Goal: Task Accomplishment & Management: Use online tool/utility

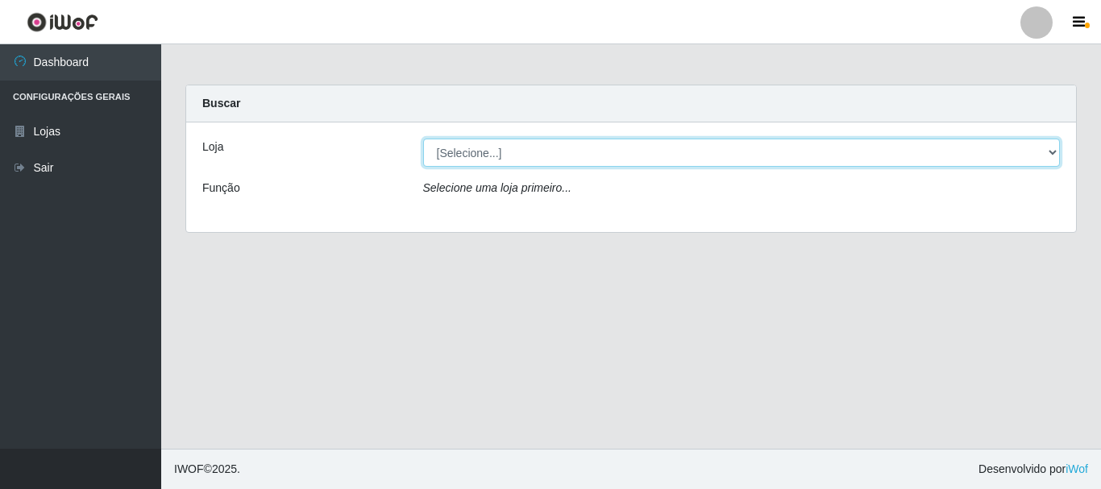
click at [1046, 150] on select "[Selecione...] Nordestão - Alecrim" at bounding box center [742, 153] width 638 height 28
select select "453"
click at [423, 139] on select "[Selecione...] Nordestão - Alecrim" at bounding box center [742, 153] width 638 height 28
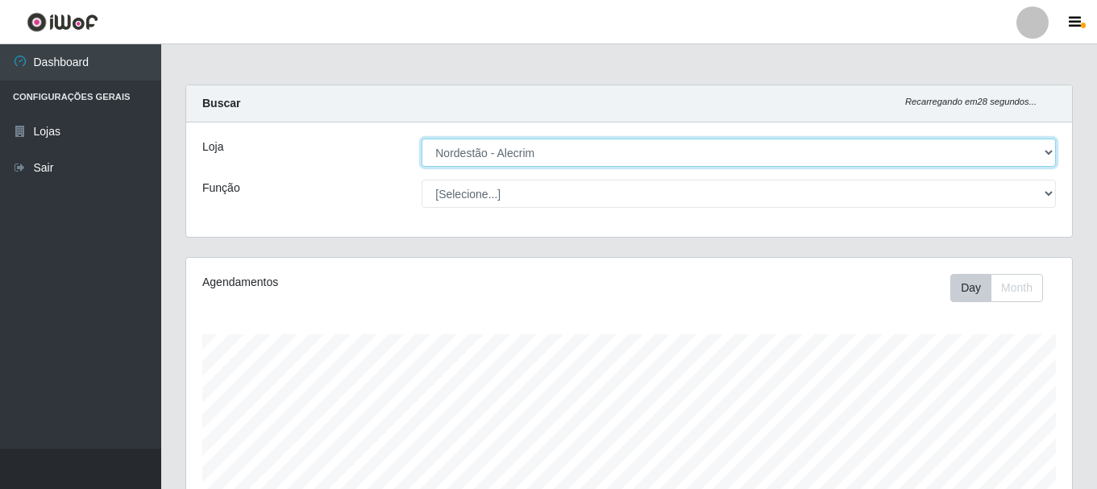
scroll to position [805682, 805131]
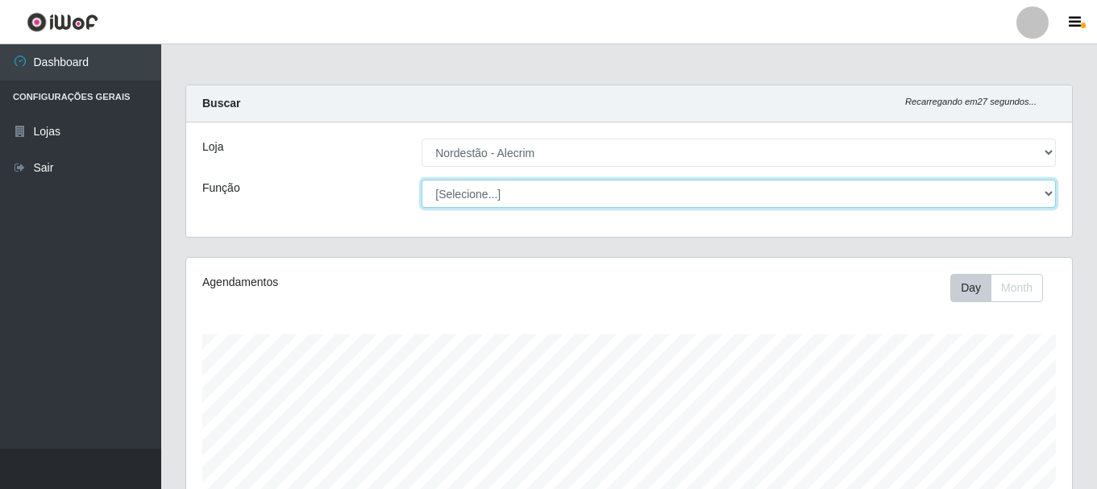
click at [1050, 190] on select "[Selecione...] Embalador Embalador + Embalador ++" at bounding box center [739, 194] width 634 height 28
select select "1"
click at [422, 180] on select "[Selecione...] Embalador Embalador + Embalador ++" at bounding box center [739, 194] width 634 height 28
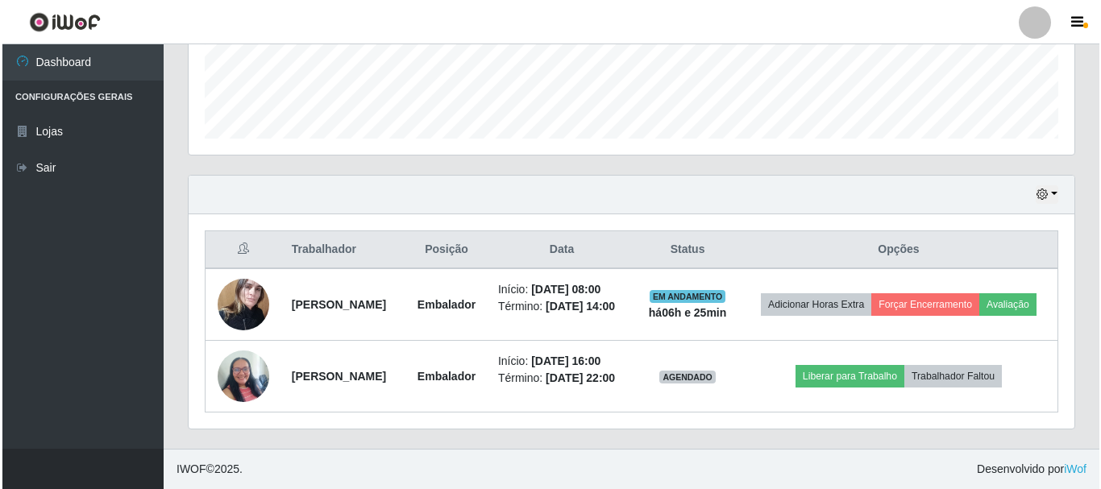
scroll to position [484, 0]
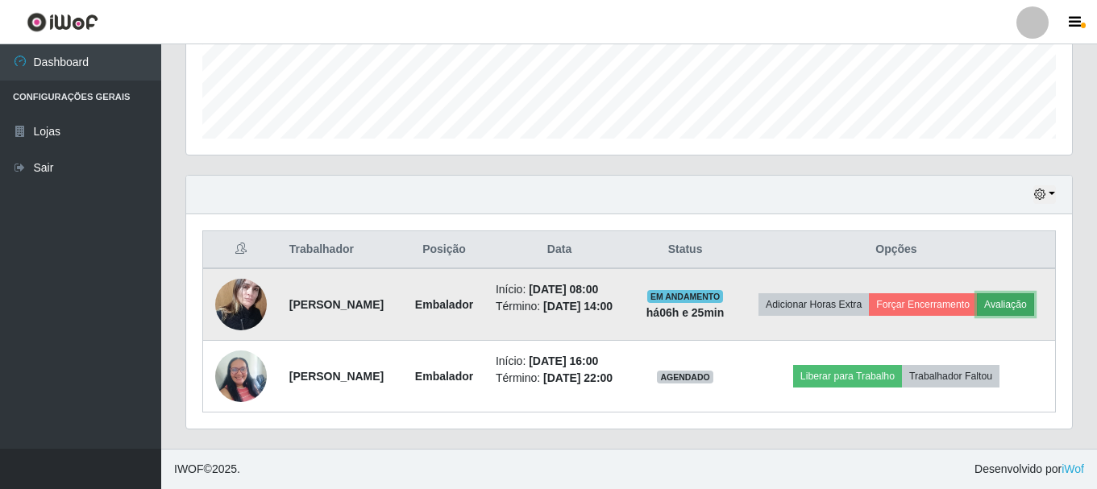
click at [977, 293] on button "Avaliação" at bounding box center [1005, 304] width 57 height 23
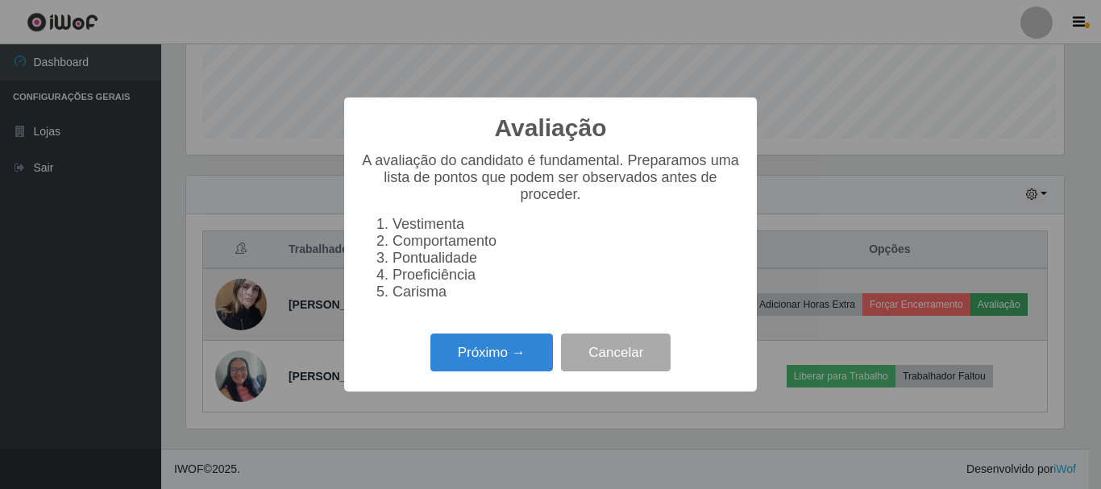
scroll to position [334, 878]
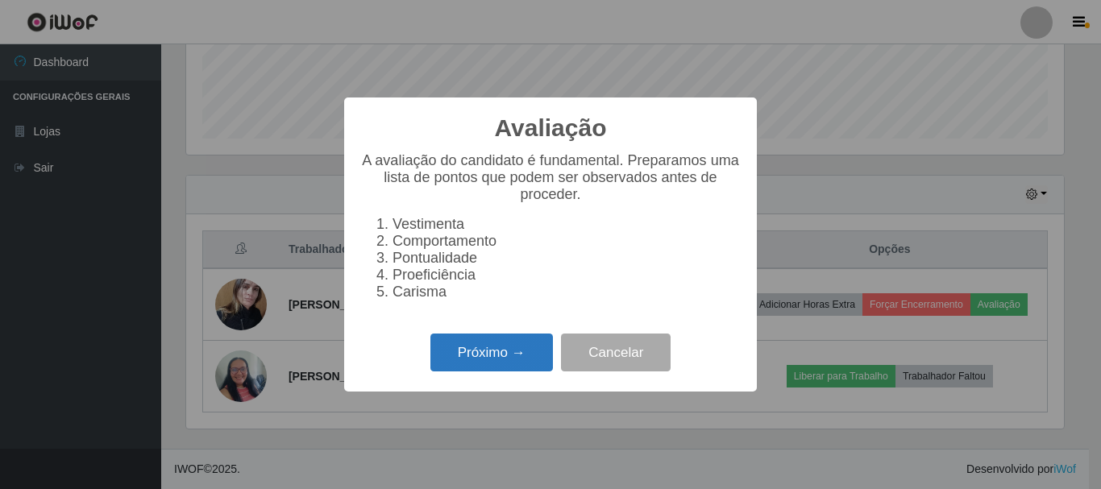
click at [518, 351] on button "Próximo →" at bounding box center [491, 353] width 123 height 38
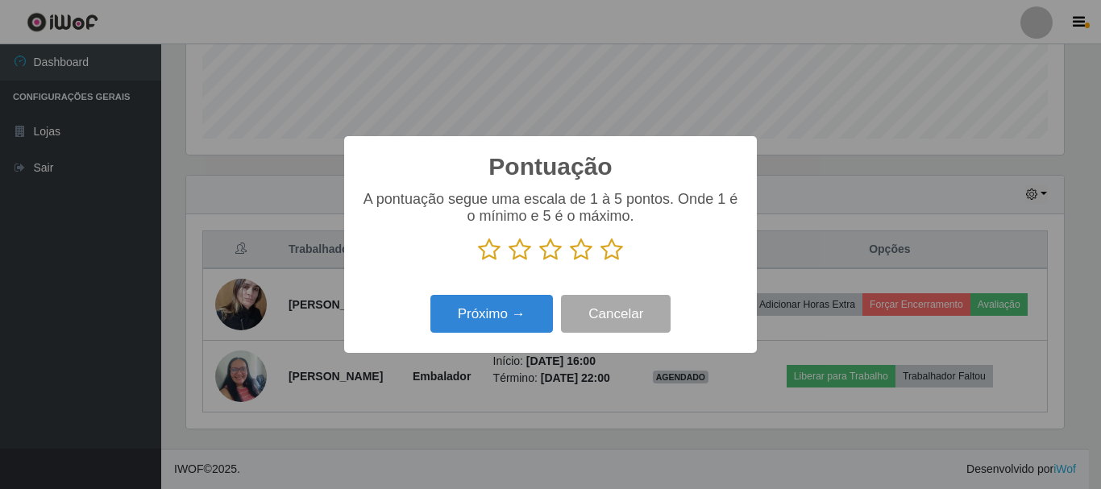
click at [608, 249] on icon at bounding box center [611, 250] width 23 height 24
click at [600, 262] on input "radio" at bounding box center [600, 262] width 0 height 0
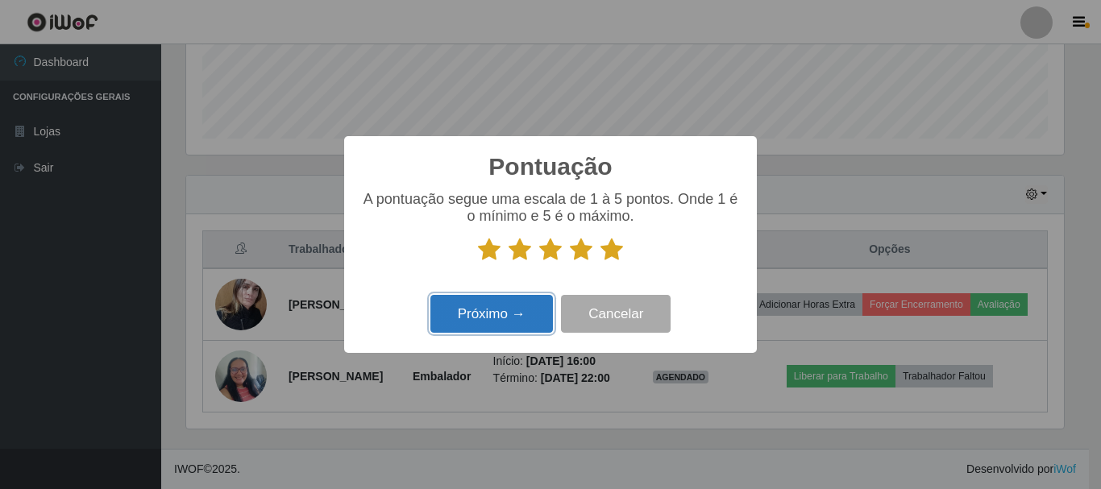
click at [532, 318] on button "Próximo →" at bounding box center [491, 314] width 123 height 38
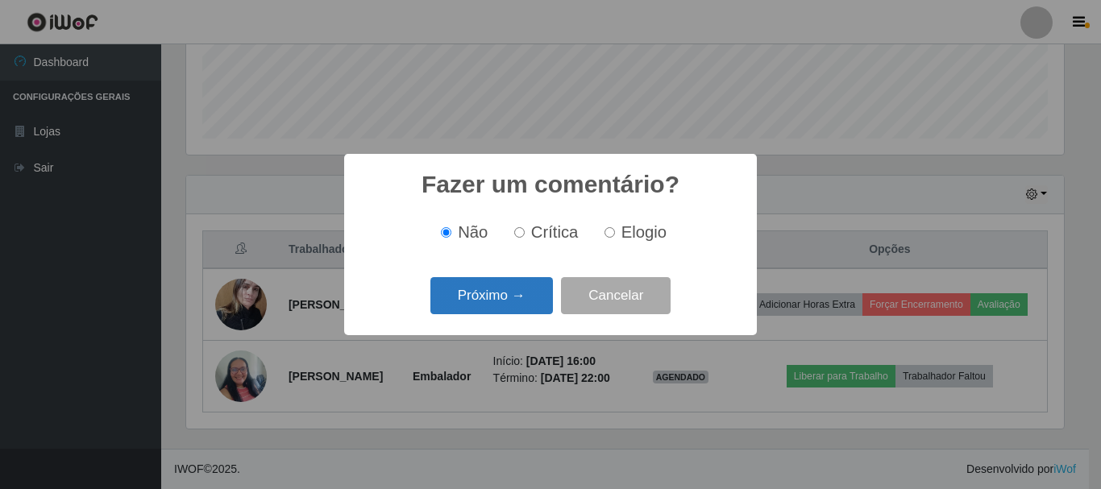
click at [530, 291] on button "Próximo →" at bounding box center [491, 296] width 123 height 38
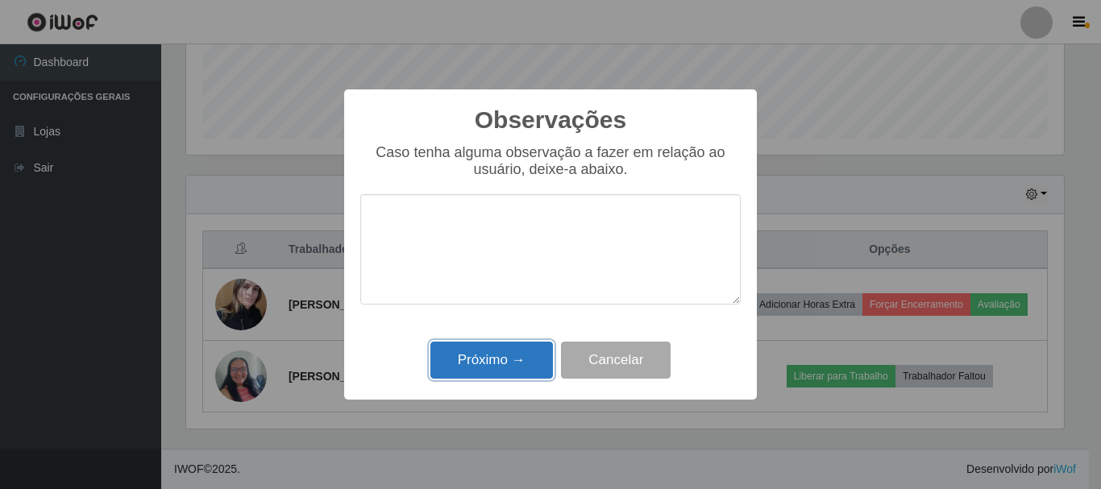
click at [517, 361] on button "Próximo →" at bounding box center [491, 361] width 123 height 38
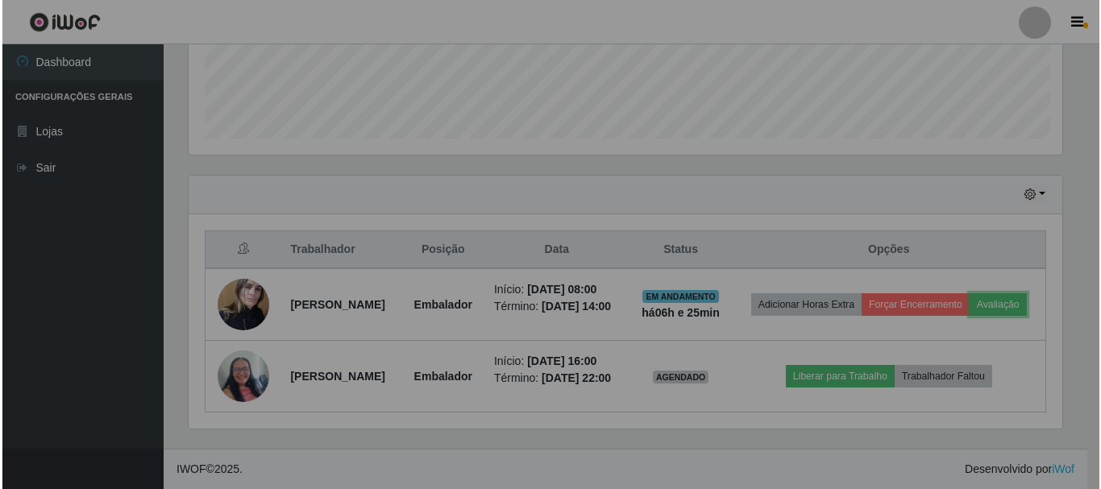
scroll to position [334, 886]
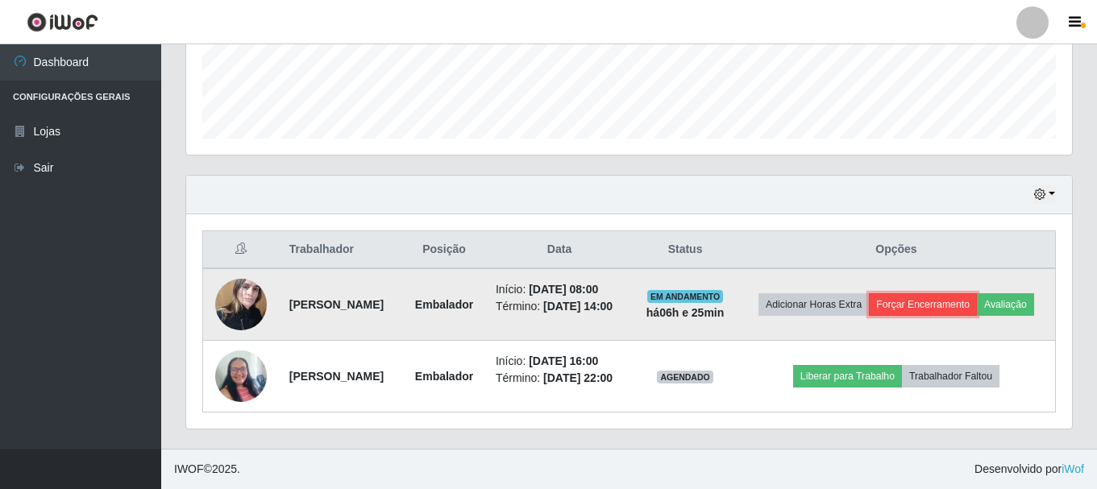
click at [977, 293] on button "Forçar Encerramento" at bounding box center [923, 304] width 108 height 23
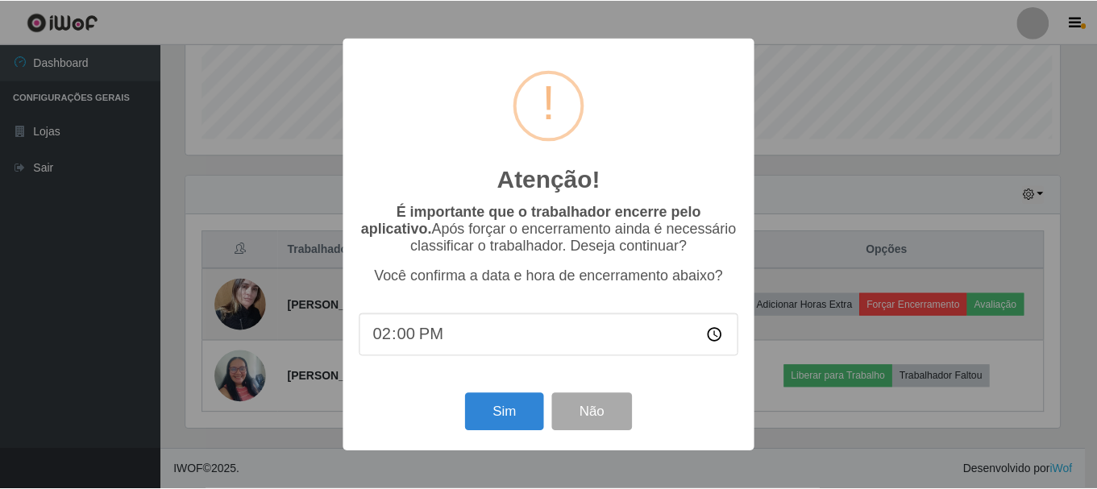
scroll to position [334, 878]
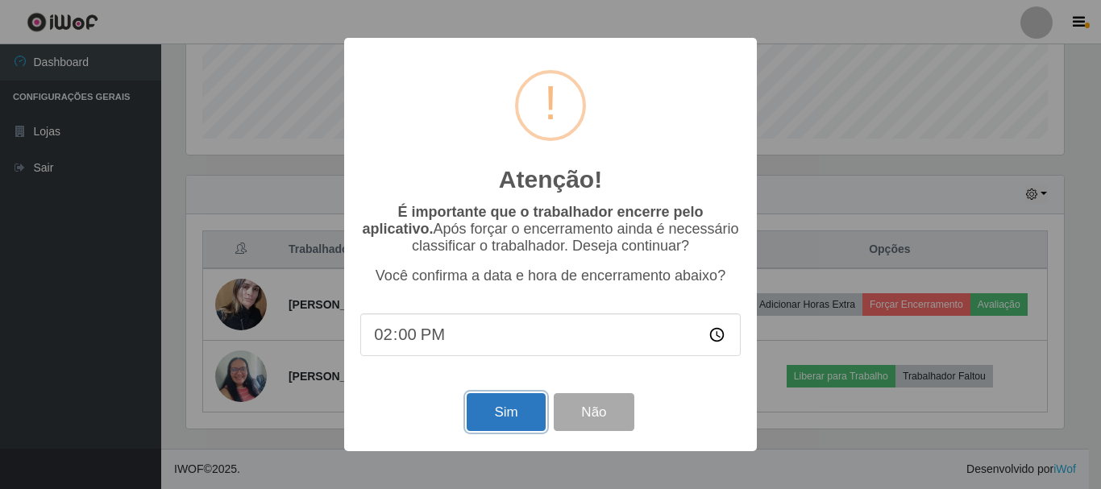
click at [508, 409] on button "Sim" at bounding box center [506, 412] width 78 height 38
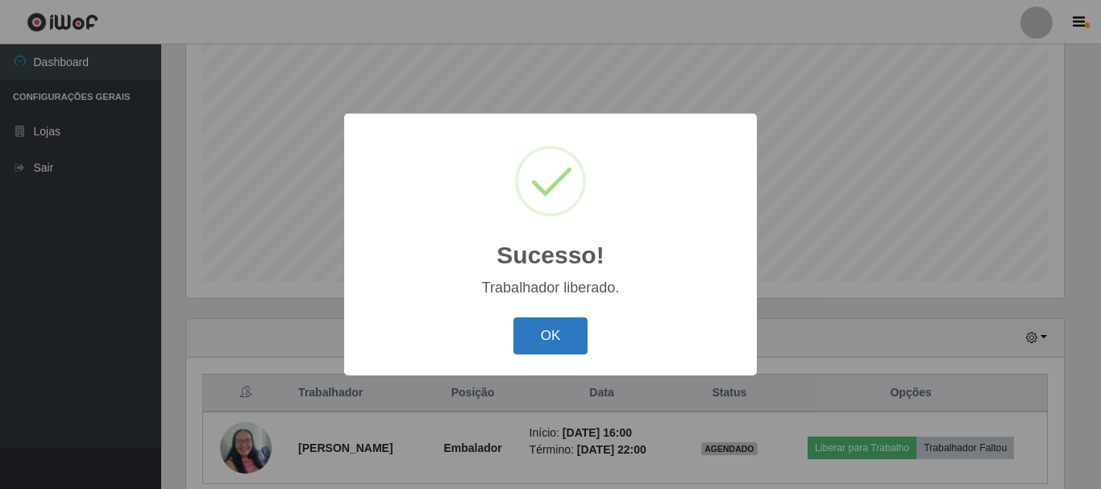
click at [551, 326] on button "OK" at bounding box center [550, 337] width 75 height 38
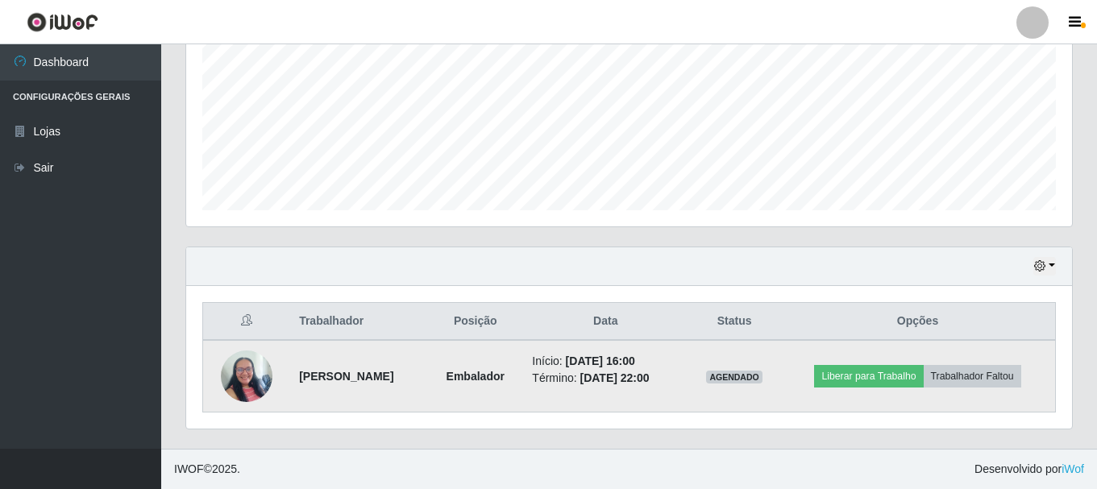
scroll to position [378, 0]
